Goal: Navigation & Orientation: Find specific page/section

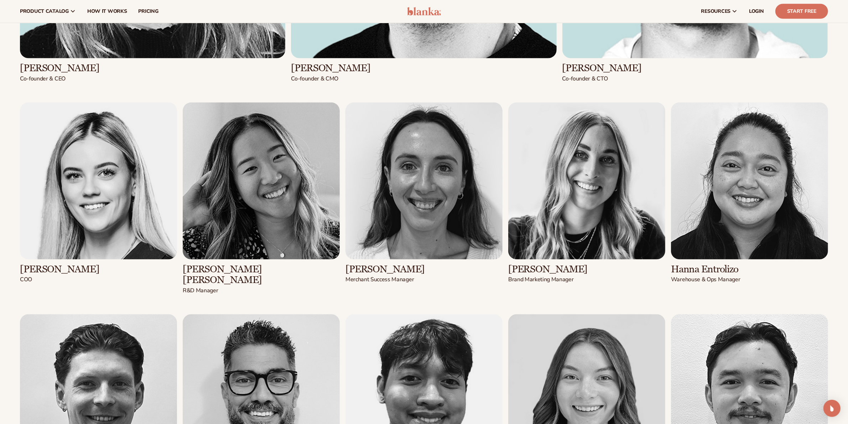
scroll to position [1247, 0]
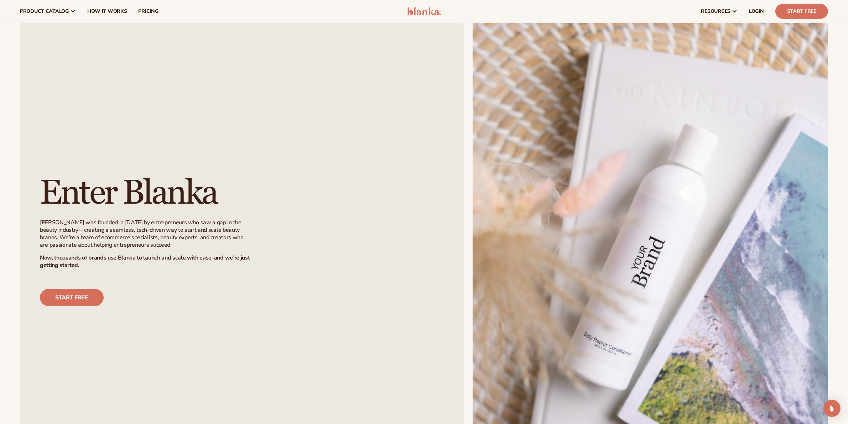
scroll to position [579, 0]
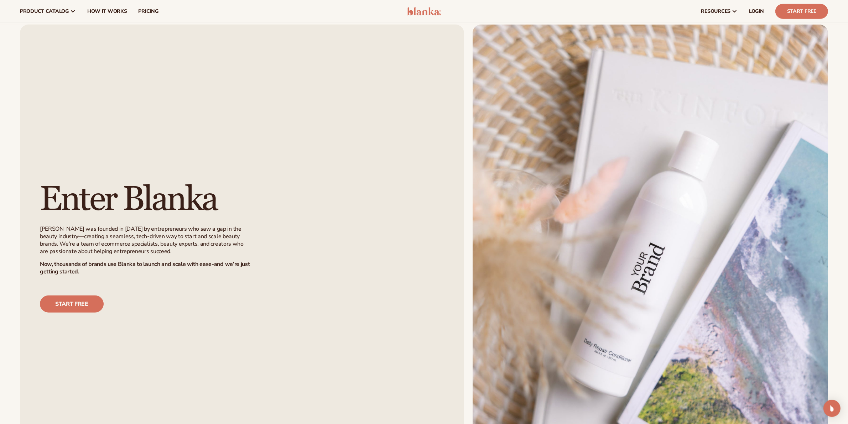
click at [422, 9] on img at bounding box center [424, 11] width 34 height 9
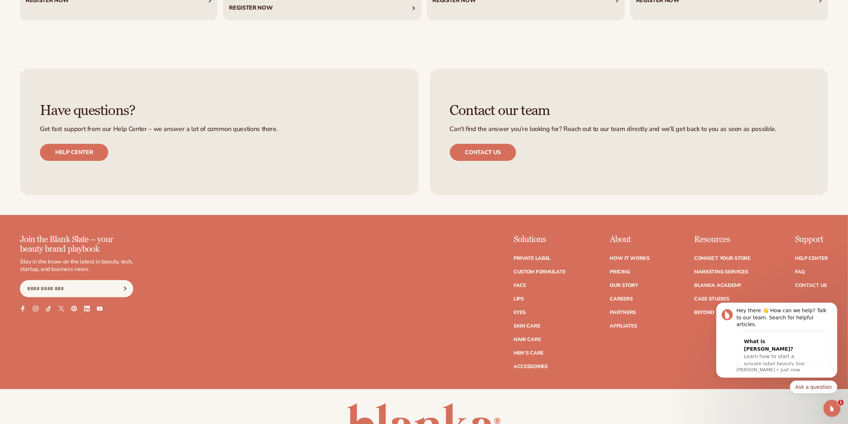
scroll to position [3732, 0]
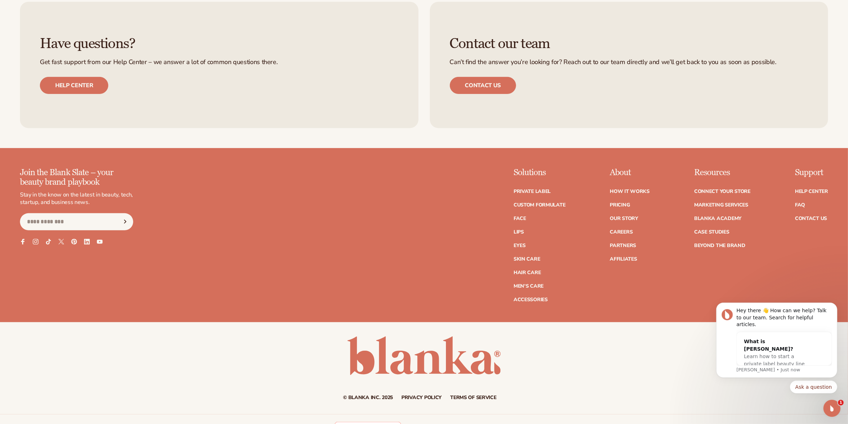
click at [647, 222] on ul "How It Works Pricing Our Story Careers Partners Affiliates" at bounding box center [630, 222] width 40 height 80
click at [633, 230] on link "Careers" at bounding box center [621, 232] width 23 height 5
